Goal: Find specific page/section: Find specific page/section

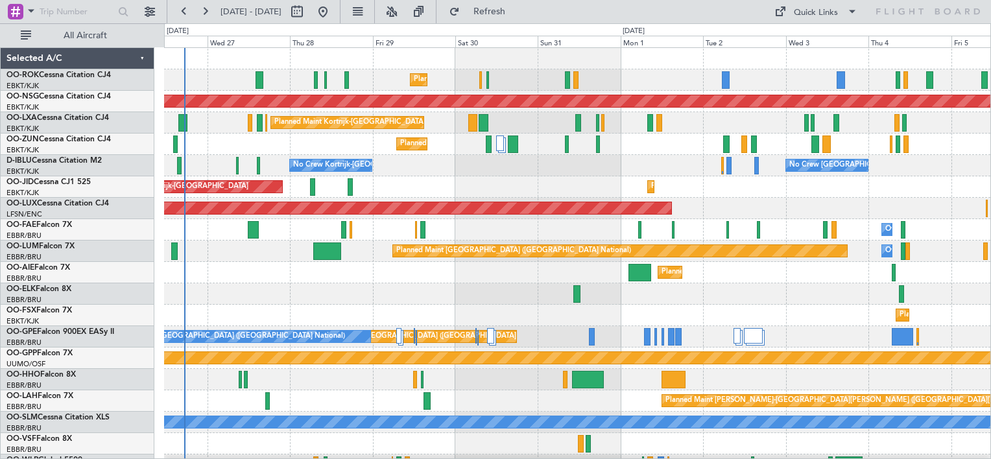
click at [453, 180] on div "Planned Maint Kortrijk-[GEOGRAPHIC_DATA] A/C Unavailable Planned Maint [GEOGRAP…" at bounding box center [577, 262] width 826 height 428
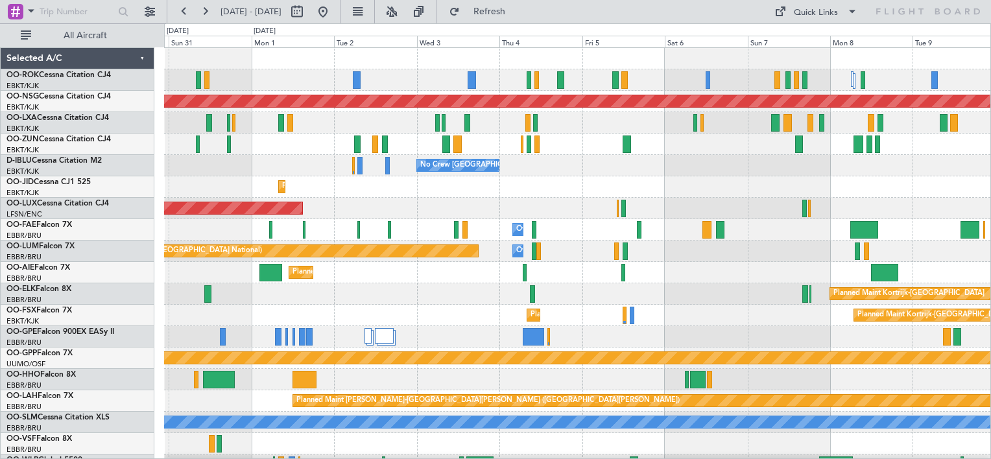
click at [525, 193] on div "Planned Maint Kortrijk-[GEOGRAPHIC_DATA] Planned Maint [GEOGRAPHIC_DATA] ([GEOG…" at bounding box center [577, 262] width 826 height 428
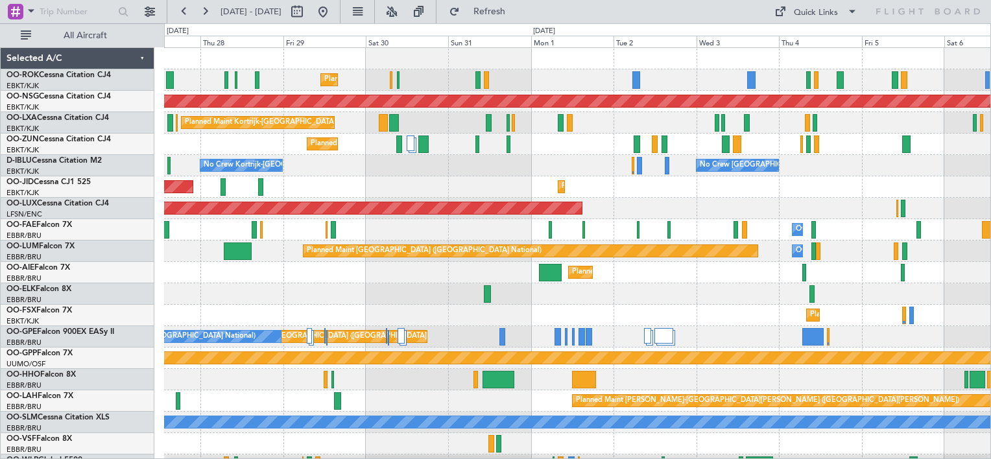
click at [877, 209] on div "Planned Maint Kortrijk-[GEOGRAPHIC_DATA] A/C Unavailable Planned Maint [GEOGRAP…" at bounding box center [577, 262] width 826 height 428
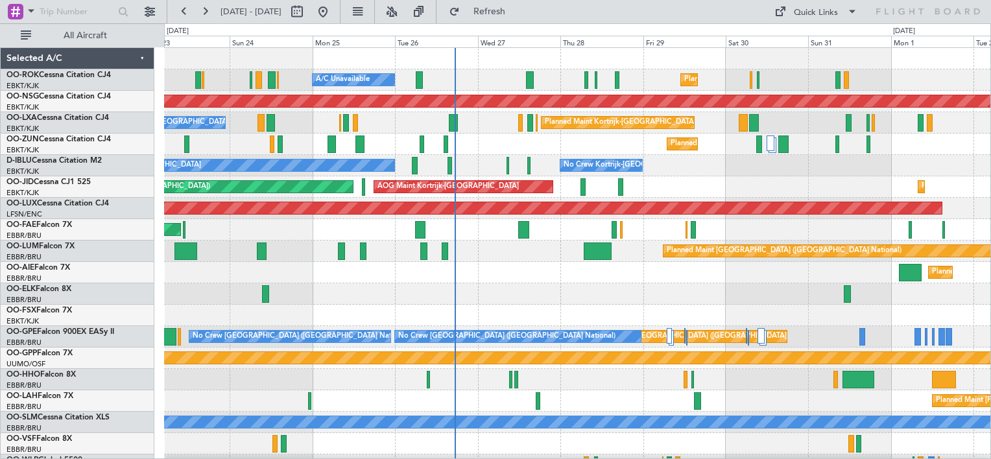
click at [501, 176] on div "Planned Maint Kortrijk-[GEOGRAPHIC_DATA] AOG Maint [GEOGRAPHIC_DATA]-[GEOGRAPHI…" at bounding box center [577, 186] width 826 height 21
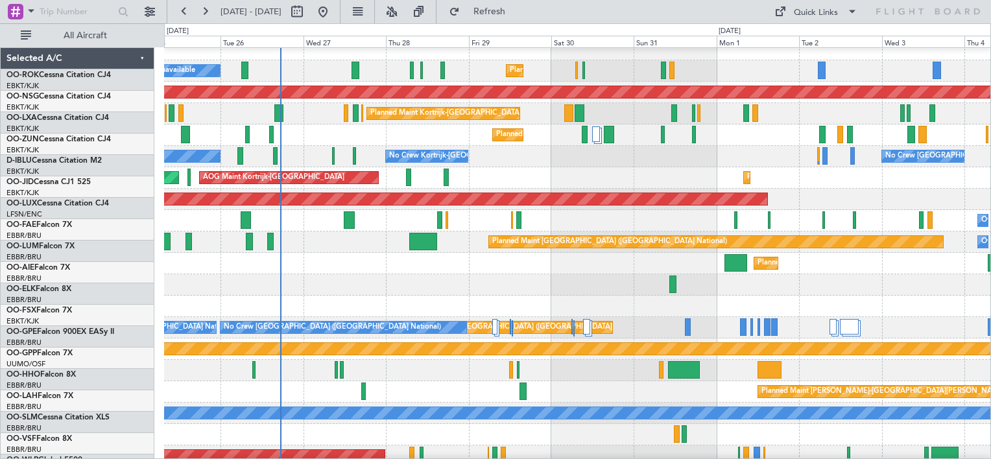
scroll to position [9, 0]
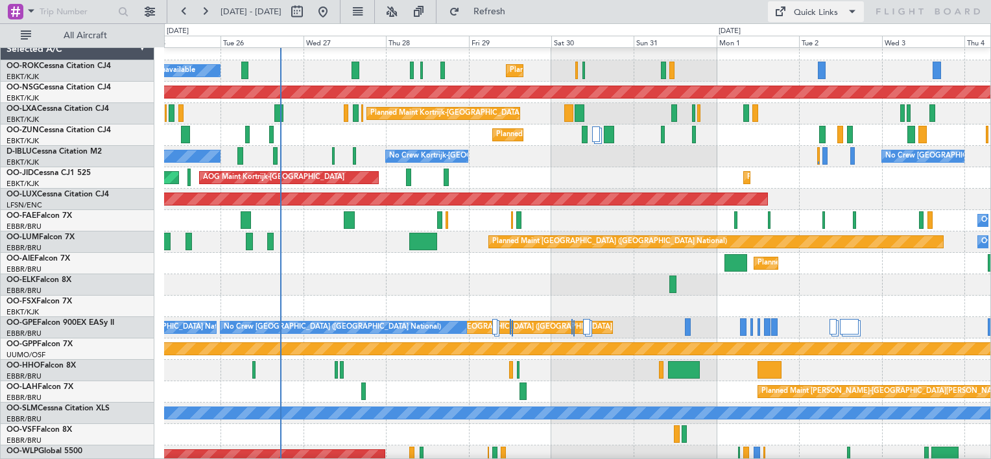
click at [811, 2] on button "Quick Links" at bounding box center [816, 11] width 96 height 21
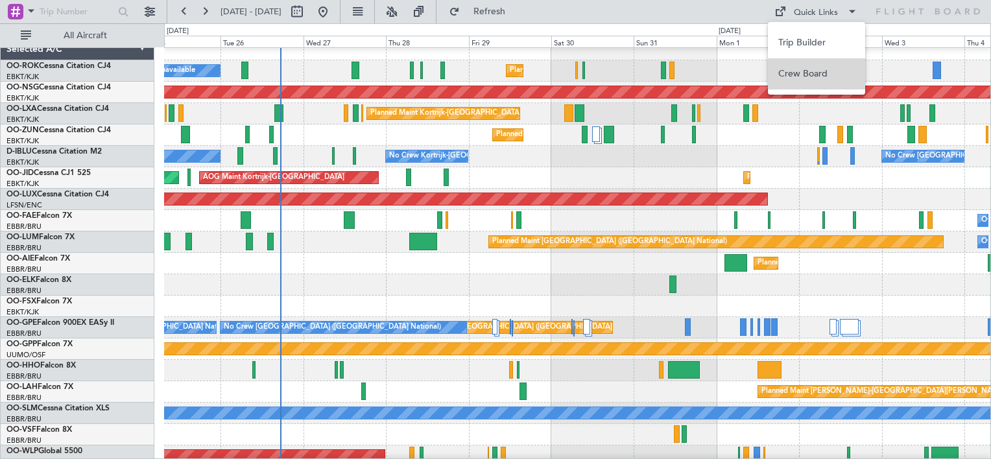
click at [813, 72] on button "Crew Board" at bounding box center [816, 73] width 97 height 31
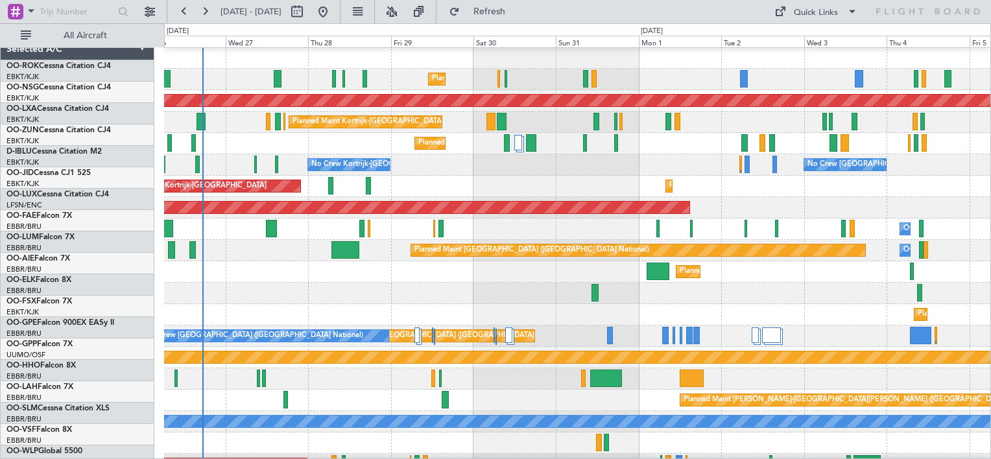
scroll to position [0, 0]
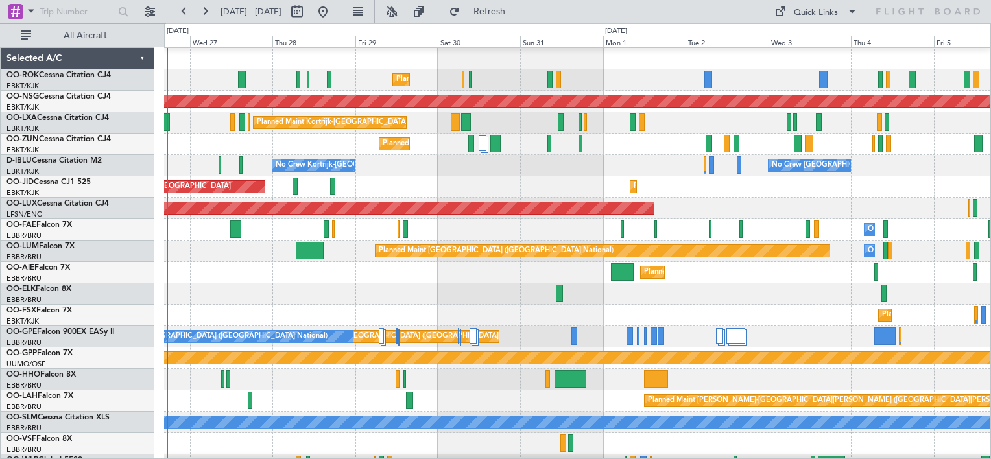
click at [440, 170] on div "No Crew Kortrijk-[GEOGRAPHIC_DATA] No Crew [GEOGRAPHIC_DATA] (Brussels National…" at bounding box center [577, 165] width 826 height 21
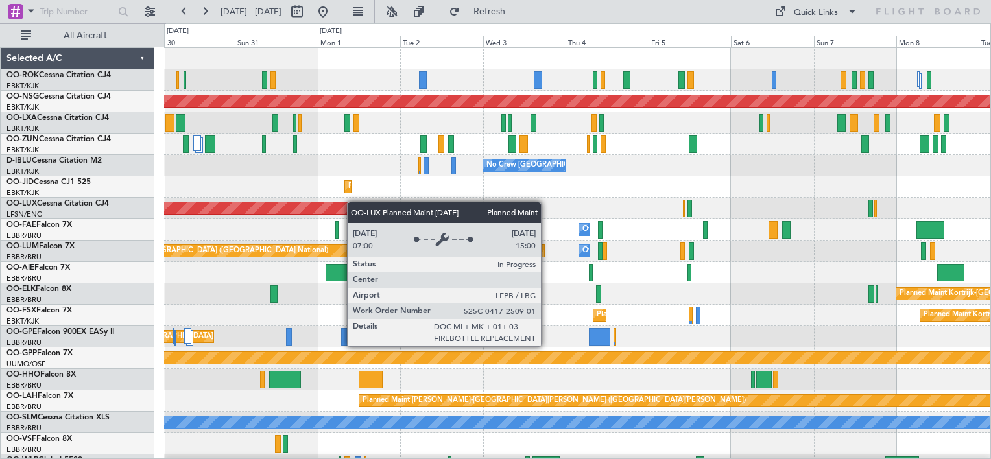
click at [253, 206] on div "Planned Maint Kortrijk-[GEOGRAPHIC_DATA] Planned Maint [GEOGRAPHIC_DATA] ([GEOG…" at bounding box center [577, 262] width 826 height 428
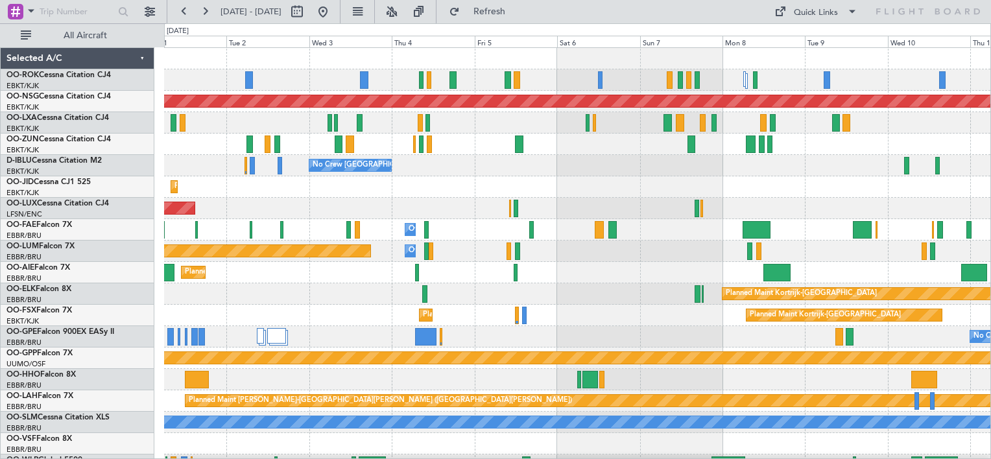
click at [457, 196] on div "Planned Maint Kortrijk-[GEOGRAPHIC_DATA]" at bounding box center [577, 186] width 826 height 21
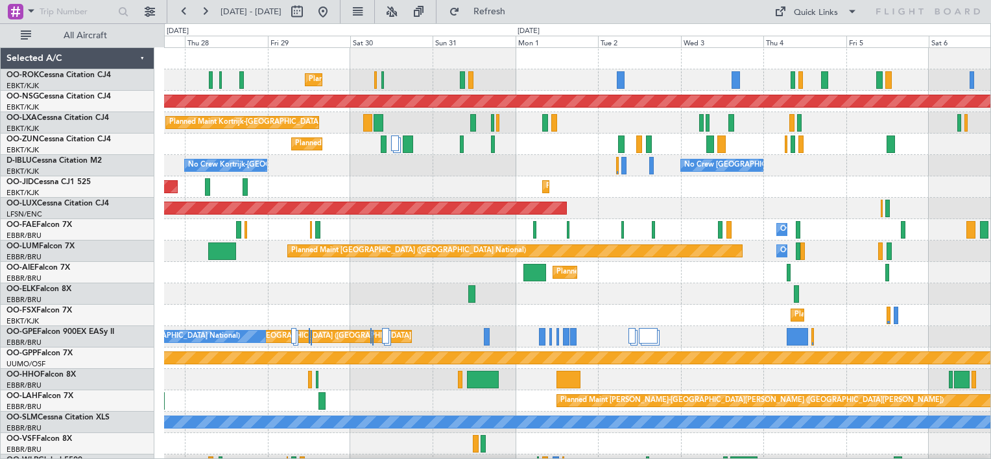
click at [854, 257] on div "Planned Maint Kortrijk-[GEOGRAPHIC_DATA] A/C Unavailable Planned Maint [GEOGRAP…" at bounding box center [577, 262] width 826 height 428
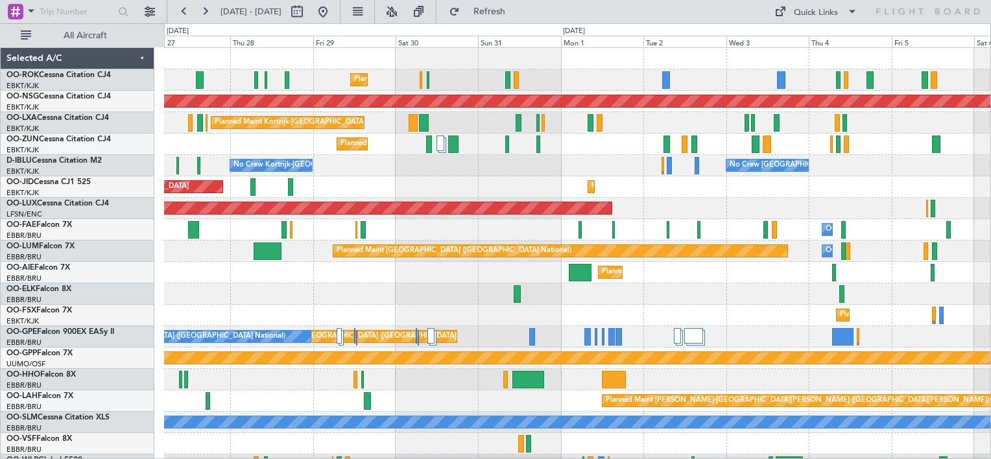
click at [383, 181] on div "Planned Maint Kortrijk-[GEOGRAPHIC_DATA] A/C Unavailable Planned Maint [GEOGRAP…" at bounding box center [577, 262] width 826 height 428
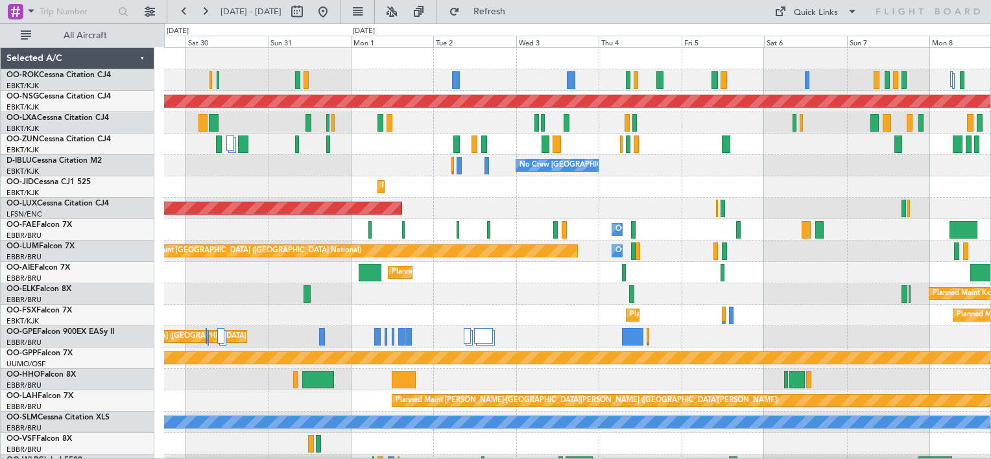
click at [344, 176] on div "Planned Maint Kortrijk-[GEOGRAPHIC_DATA] Planned Maint [GEOGRAPHIC_DATA] ([GEOG…" at bounding box center [577, 262] width 826 height 428
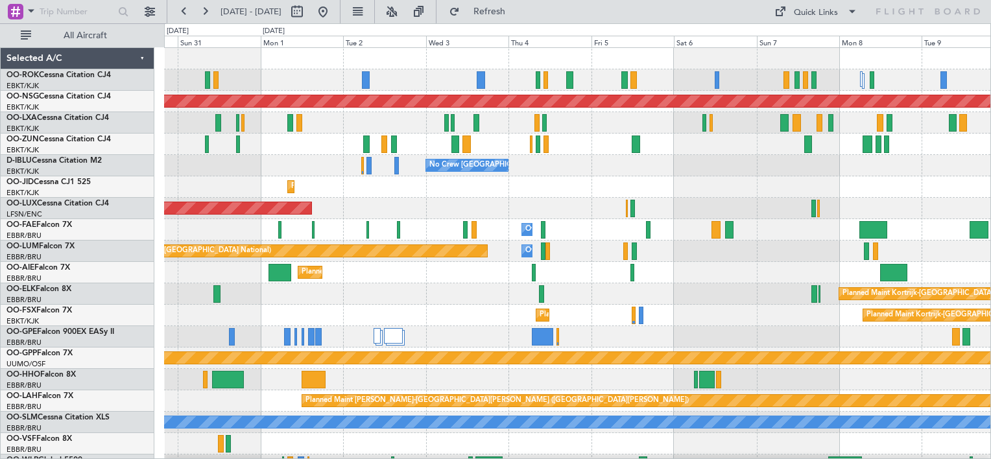
click at [332, 164] on div "No Crew [GEOGRAPHIC_DATA] ([GEOGRAPHIC_DATA] National) No Crew Kortrijk-[GEOGRA…" at bounding box center [577, 165] width 826 height 21
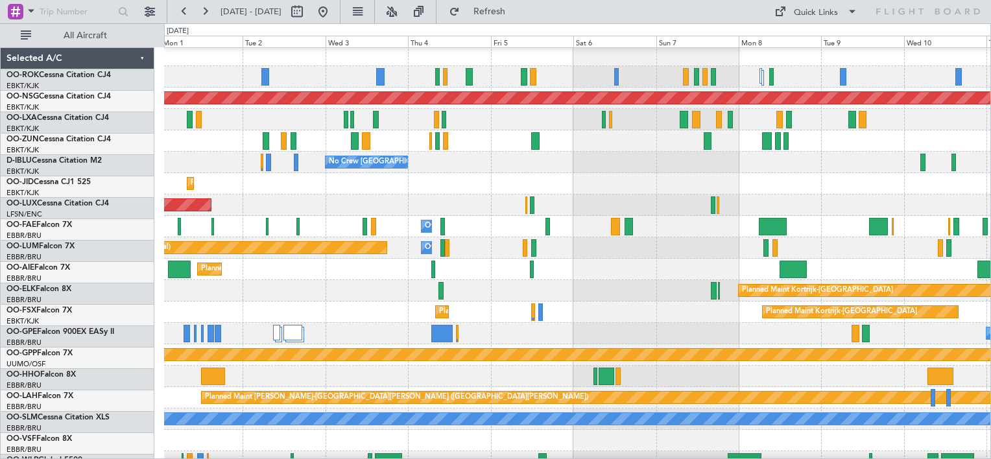
click at [353, 193] on div "Planned Maint Kortrijk-[GEOGRAPHIC_DATA]" at bounding box center [577, 183] width 826 height 21
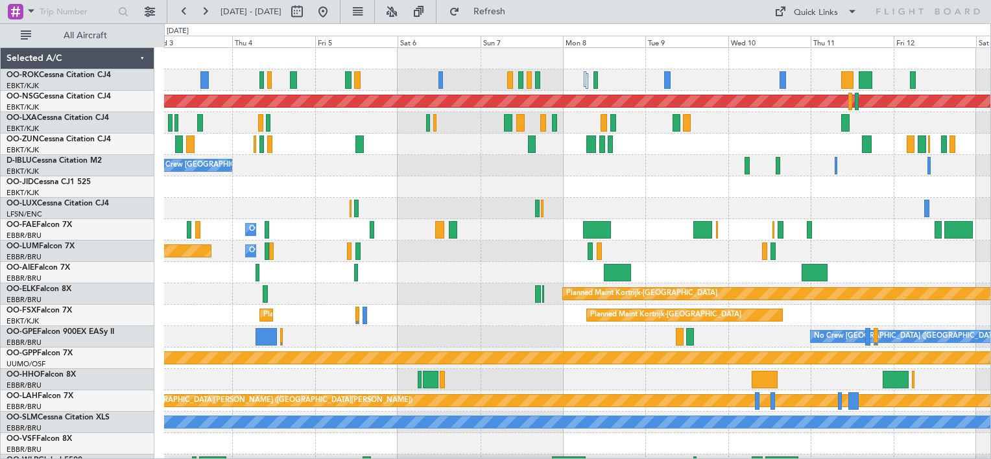
click at [272, 196] on div "Planned Maint [GEOGRAPHIC_DATA] ([GEOGRAPHIC_DATA]) Planned Maint [GEOGRAPHIC_D…" at bounding box center [577, 262] width 826 height 428
click at [308, 173] on div "No Crew [GEOGRAPHIC_DATA] ([GEOGRAPHIC_DATA] National)" at bounding box center [577, 165] width 826 height 21
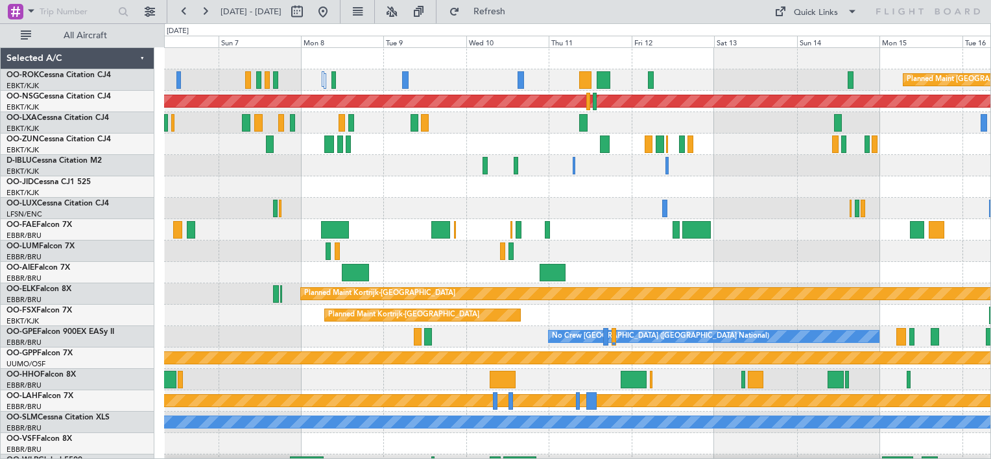
click at [243, 198] on div "Planned Maint [GEOGRAPHIC_DATA] ([GEOGRAPHIC_DATA]) Planned Maint [GEOGRAPHIC_D…" at bounding box center [577, 262] width 826 height 428
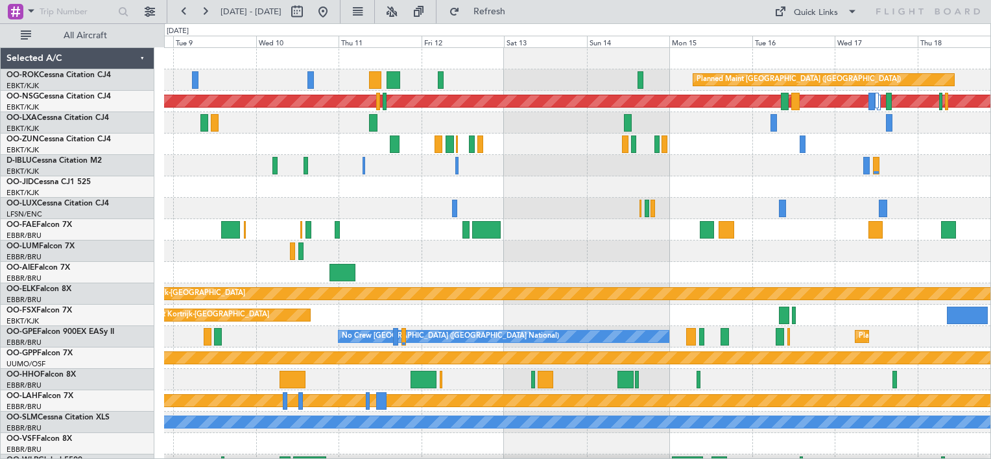
click at [259, 134] on div "Planned Maint [GEOGRAPHIC_DATA] ([GEOGRAPHIC_DATA]) Planned Maint [GEOGRAPHIC_D…" at bounding box center [577, 262] width 826 height 428
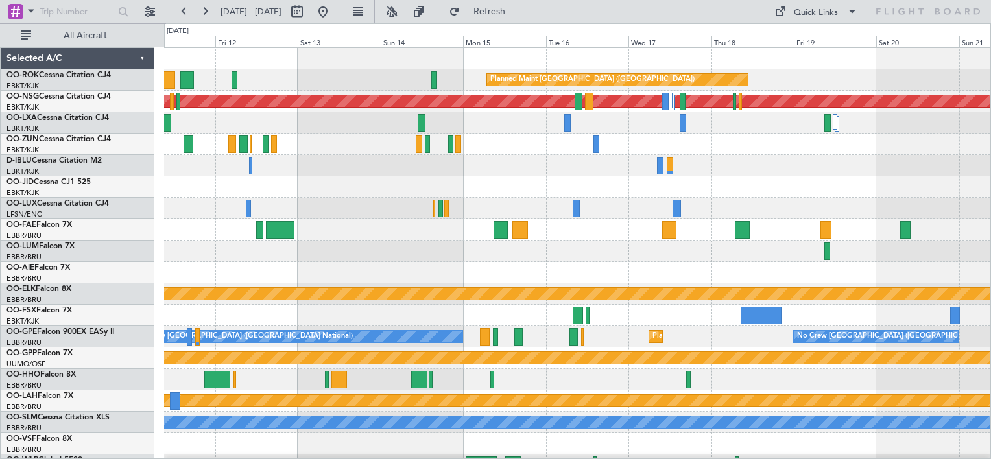
click at [321, 197] on div "Planned Maint [GEOGRAPHIC_DATA] ([GEOGRAPHIC_DATA]) Planned Maint [GEOGRAPHIC_D…" at bounding box center [577, 262] width 826 height 428
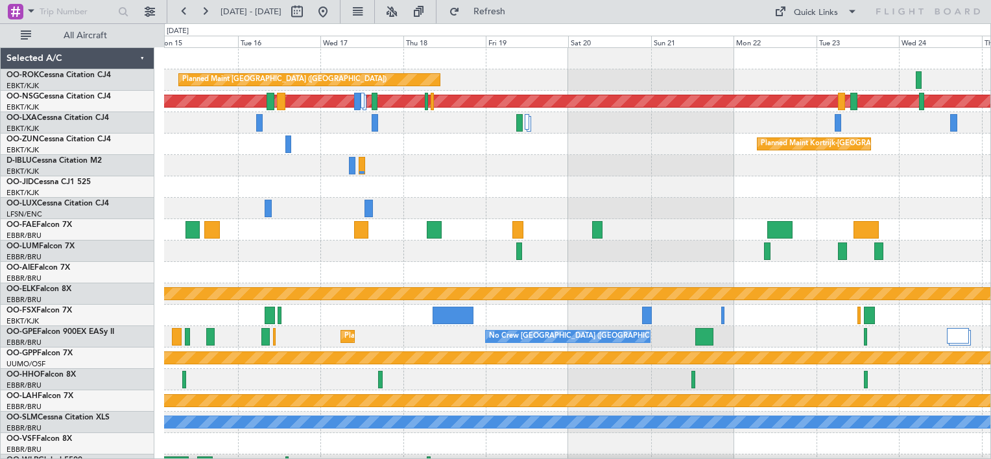
click at [231, 190] on div "Planned Maint [GEOGRAPHIC_DATA] ([GEOGRAPHIC_DATA]) Planned Maint [GEOGRAPHIC_D…" at bounding box center [577, 262] width 826 height 428
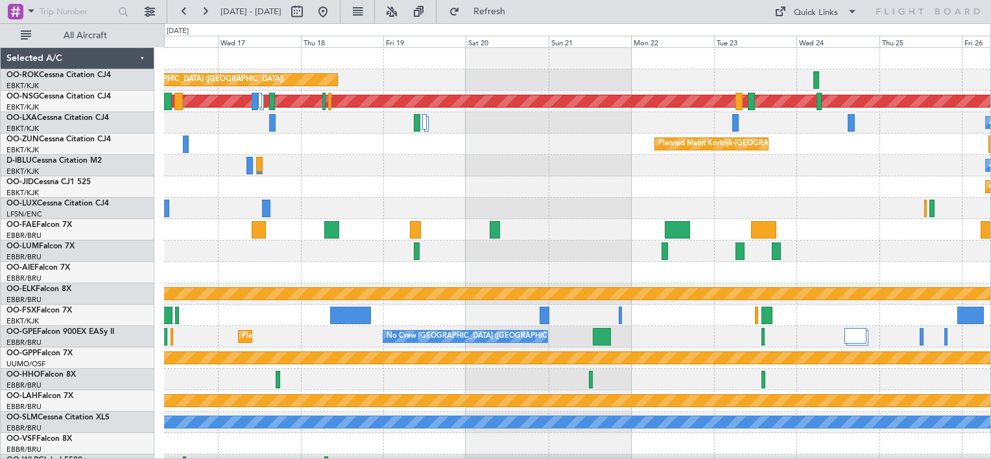
click at [226, 143] on div "Planned Maint Kortrijk-[GEOGRAPHIC_DATA]" at bounding box center [577, 144] width 826 height 21
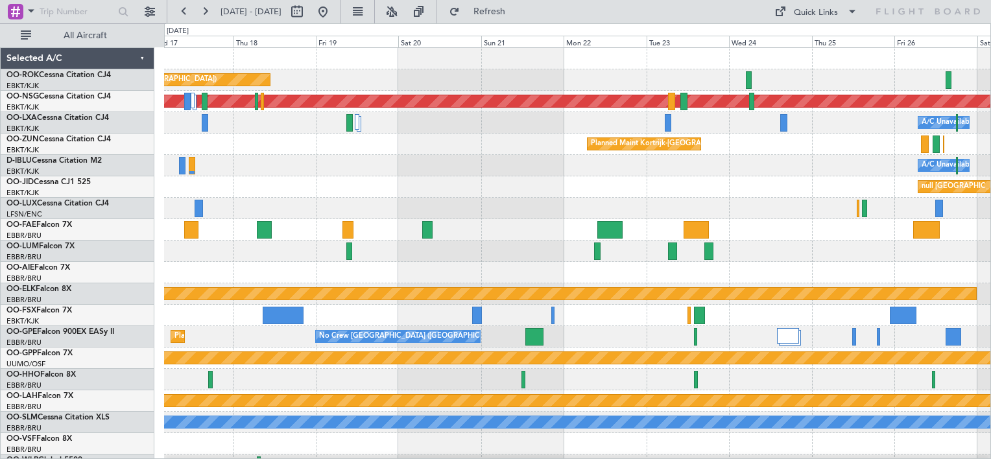
click at [251, 150] on div "Planned Maint Kortrijk-[GEOGRAPHIC_DATA]" at bounding box center [577, 144] width 826 height 21
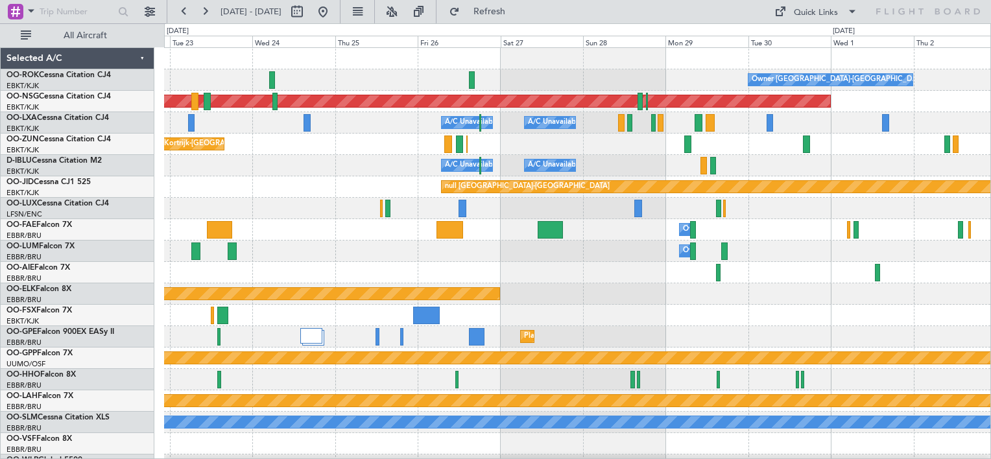
click at [228, 197] on div "Owner [GEOGRAPHIC_DATA]-[GEOGRAPHIC_DATA] Planned Maint [GEOGRAPHIC_DATA] ([GEO…" at bounding box center [577, 262] width 826 height 428
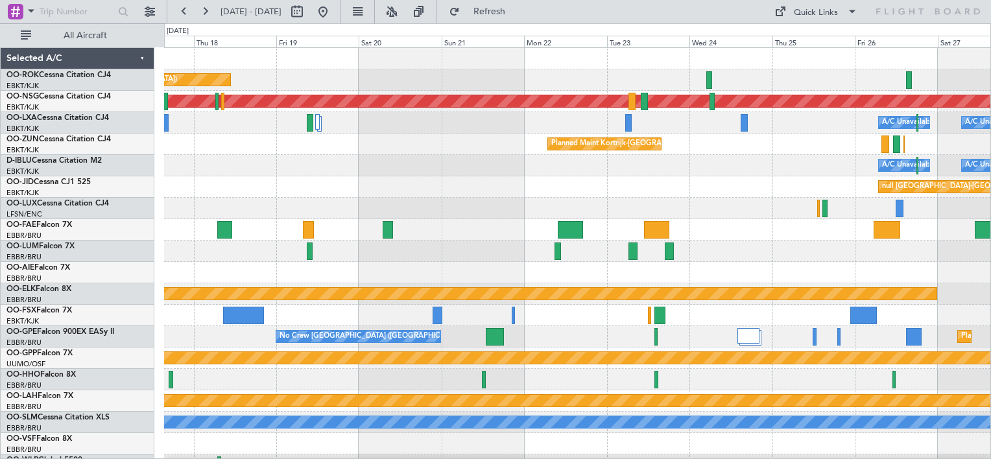
click at [714, 218] on div "Planned Maint [GEOGRAPHIC_DATA] ([GEOGRAPHIC_DATA]) Owner [GEOGRAPHIC_DATA]-[GE…" at bounding box center [577, 262] width 826 height 428
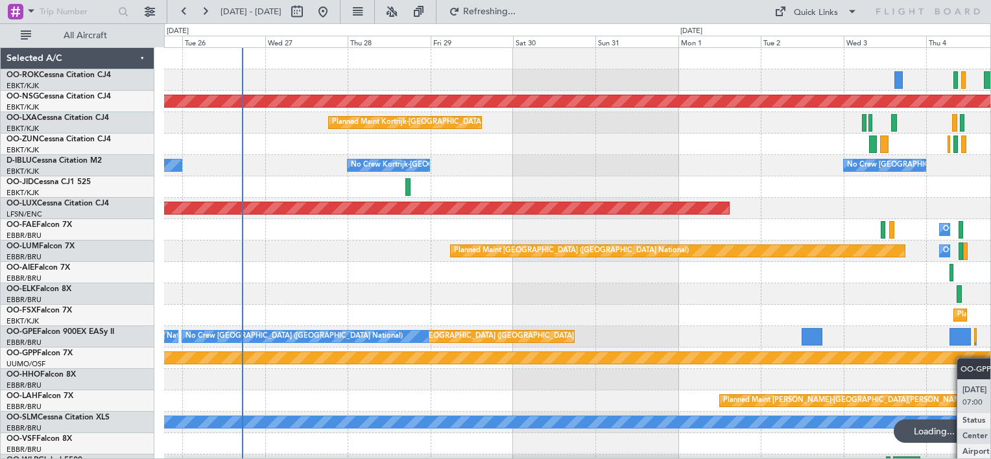
click at [978, 359] on div "Planned Maint [GEOGRAPHIC_DATA] ([GEOGRAPHIC_DATA]) Planned Maint [GEOGRAPHIC_D…" at bounding box center [577, 262] width 826 height 428
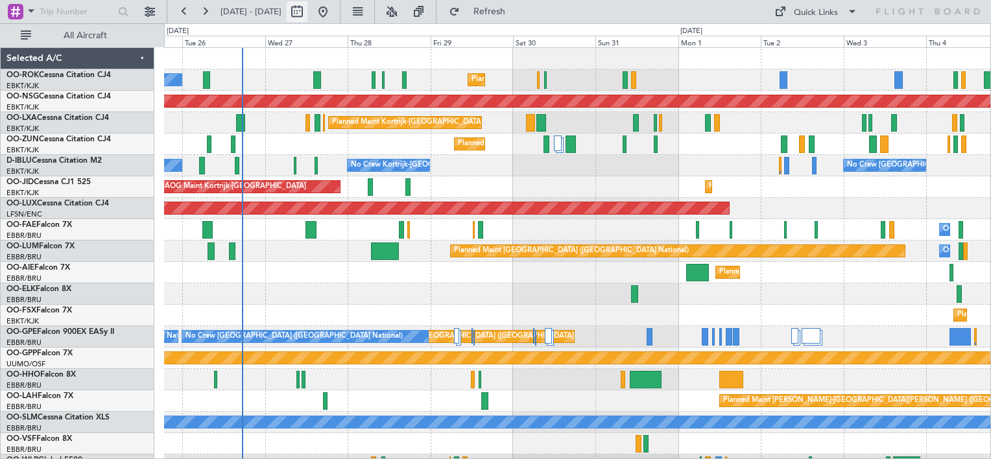
click at [307, 18] on button at bounding box center [297, 11] width 21 height 21
select select "8"
select select "2025"
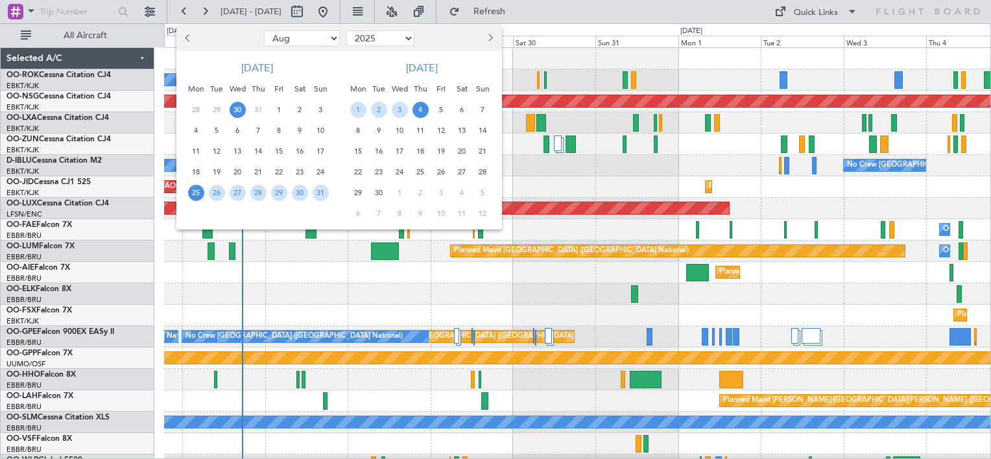
click at [240, 112] on span "30" at bounding box center [238, 110] width 16 height 16
select select "7"
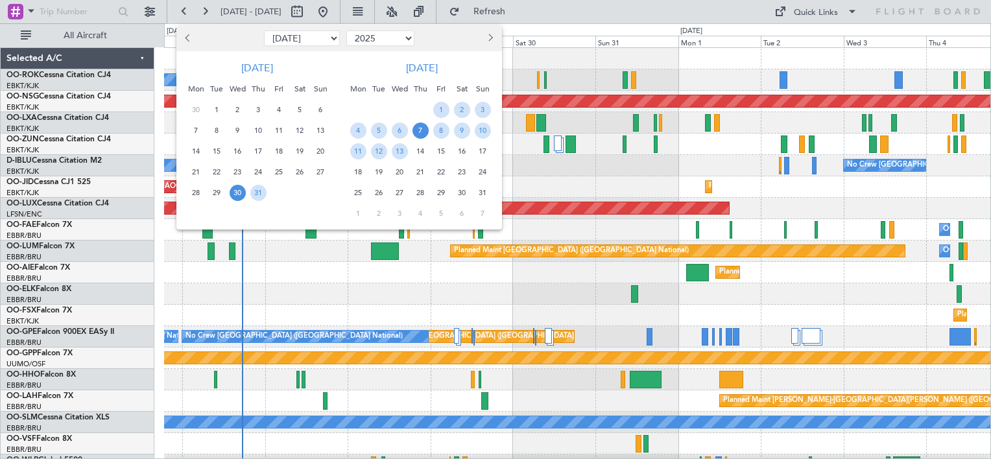
click at [423, 130] on span "7" at bounding box center [420, 131] width 16 height 16
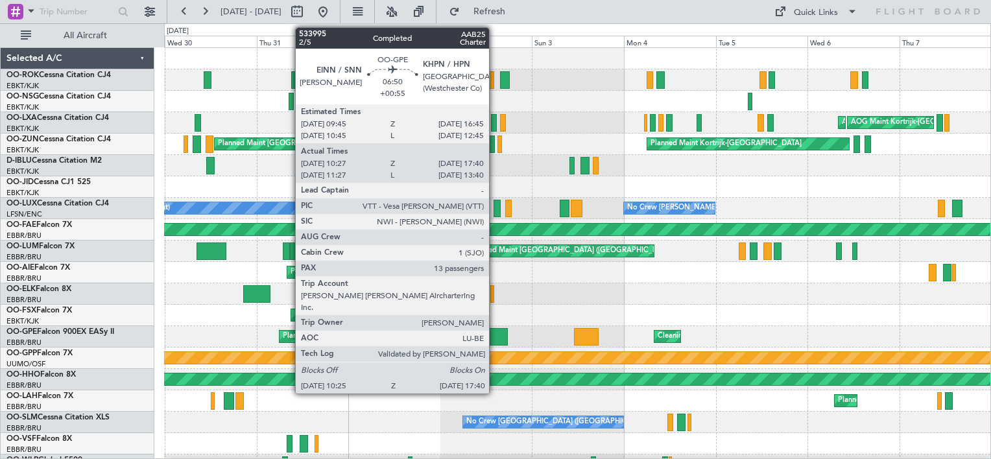
click at [495, 334] on div at bounding box center [493, 337] width 28 height 18
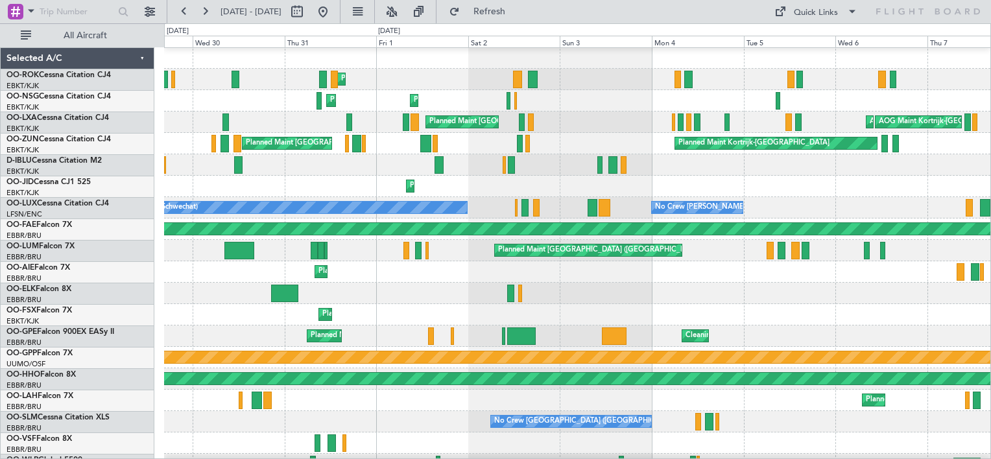
click at [422, 293] on div at bounding box center [577, 293] width 826 height 21
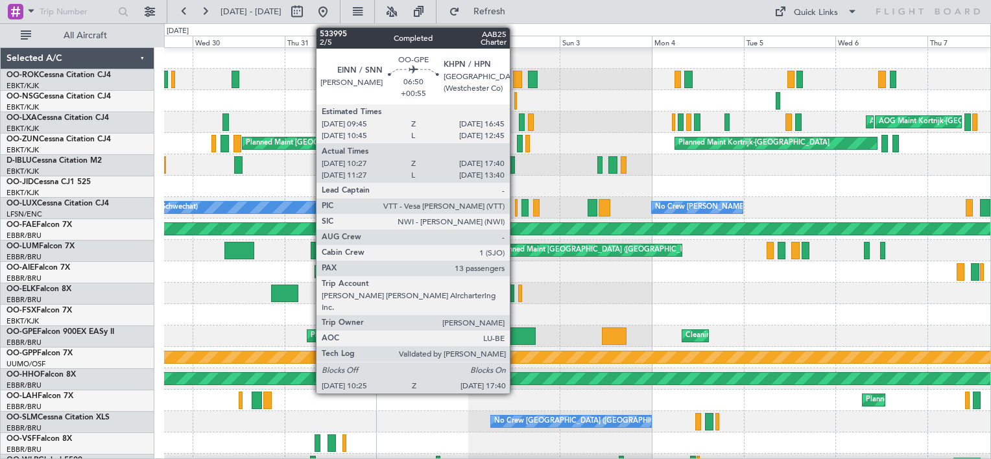
click at [516, 333] on div at bounding box center [521, 336] width 28 height 18
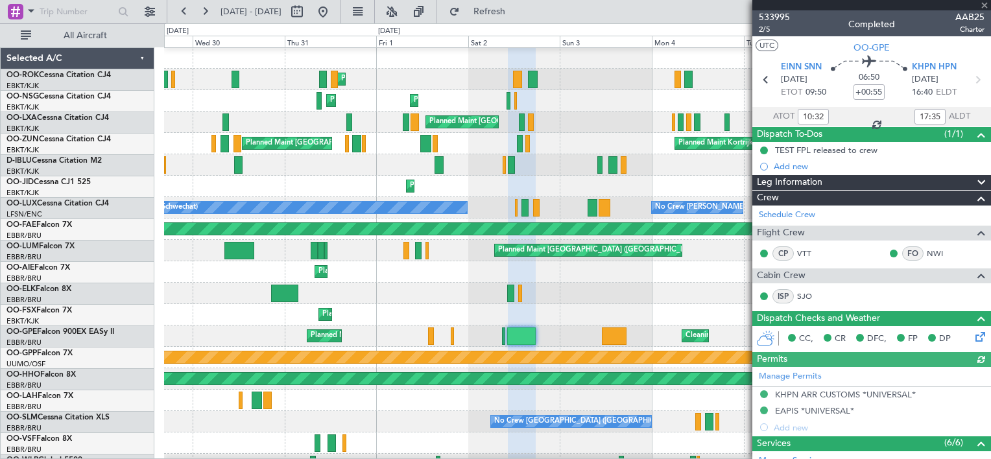
click at [988, 3] on span at bounding box center [984, 6] width 13 height 12
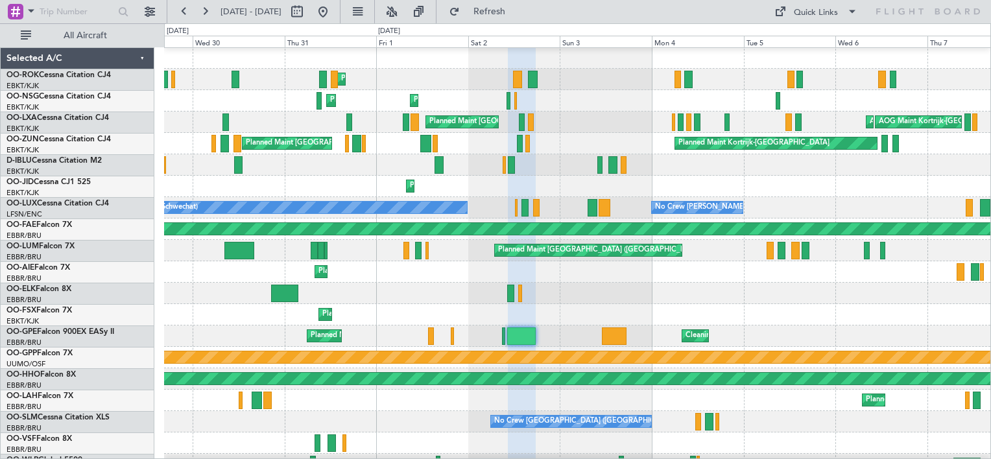
type input "0"
